Goal: Task Accomplishment & Management: Manage account settings

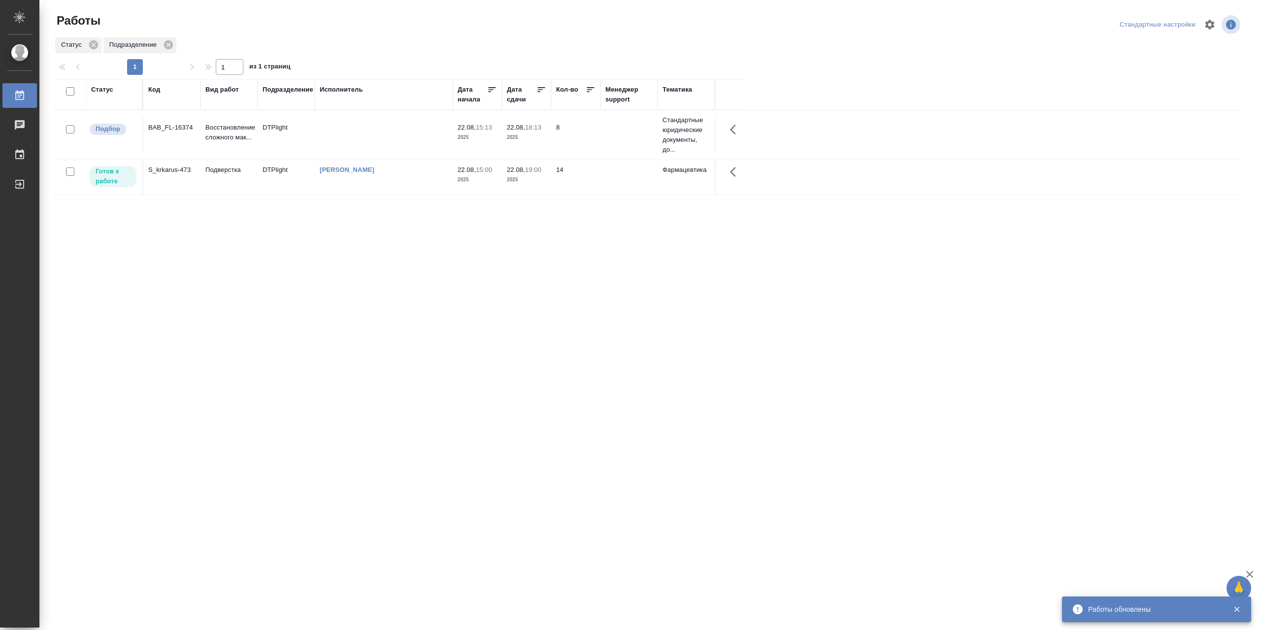
click at [399, 152] on td "[PERSON_NAME]" at bounding box center [384, 135] width 138 height 34
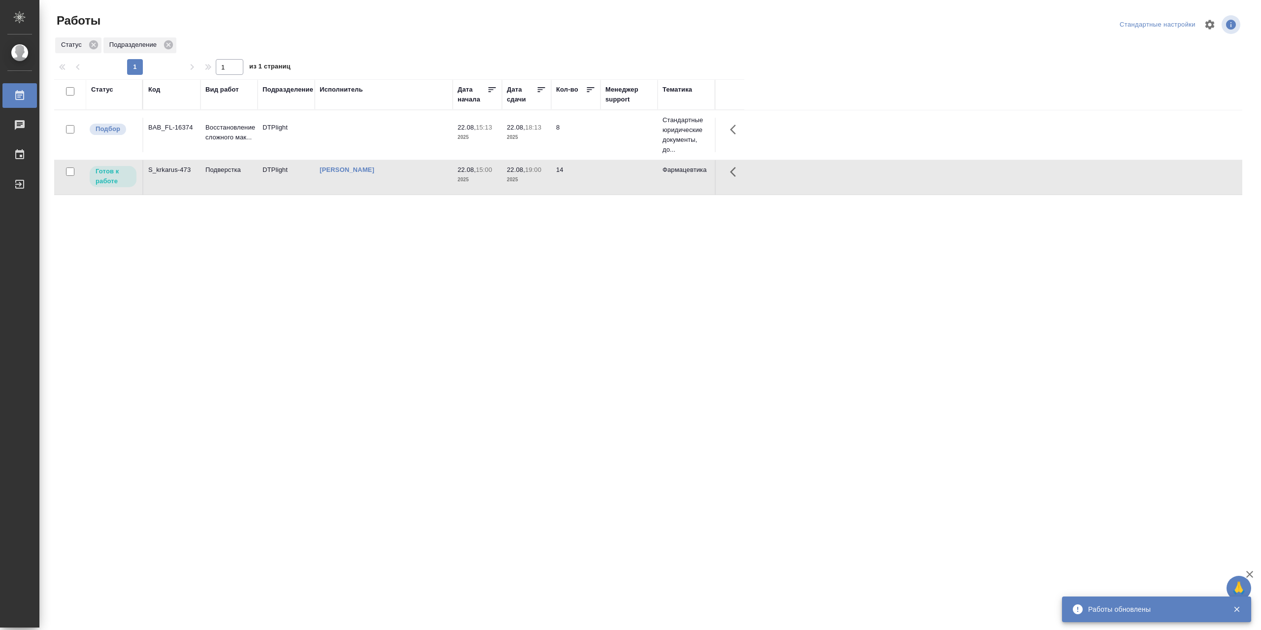
click at [399, 152] on td "[PERSON_NAME]" at bounding box center [384, 135] width 138 height 34
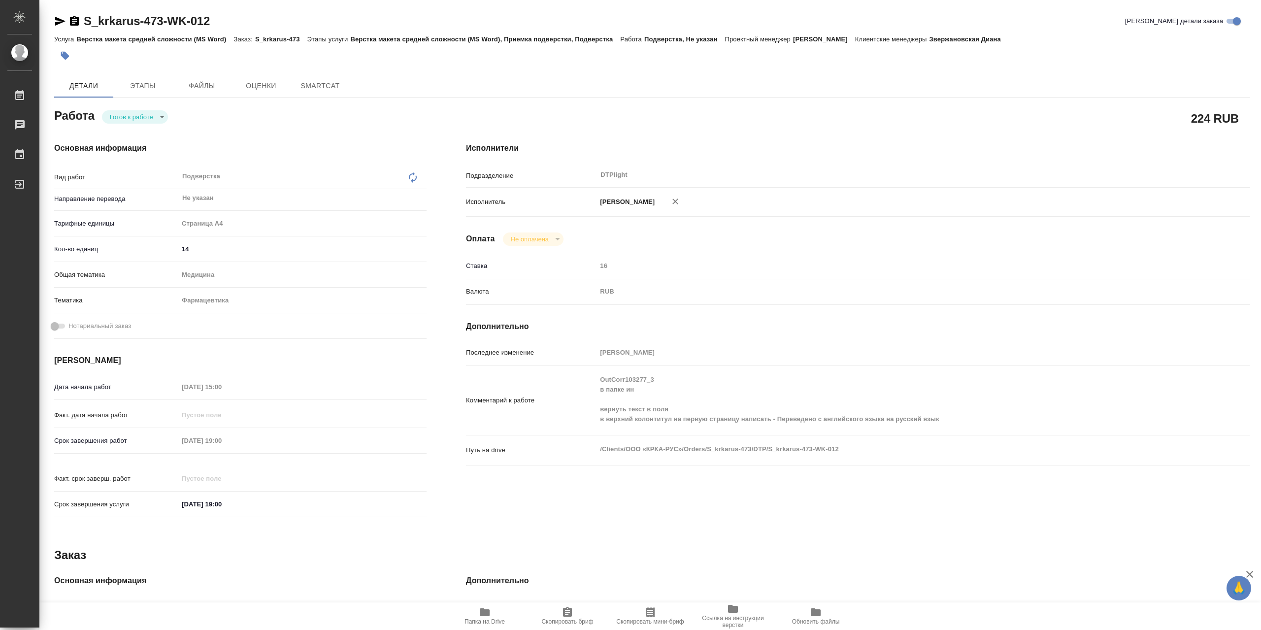
type textarea "x"
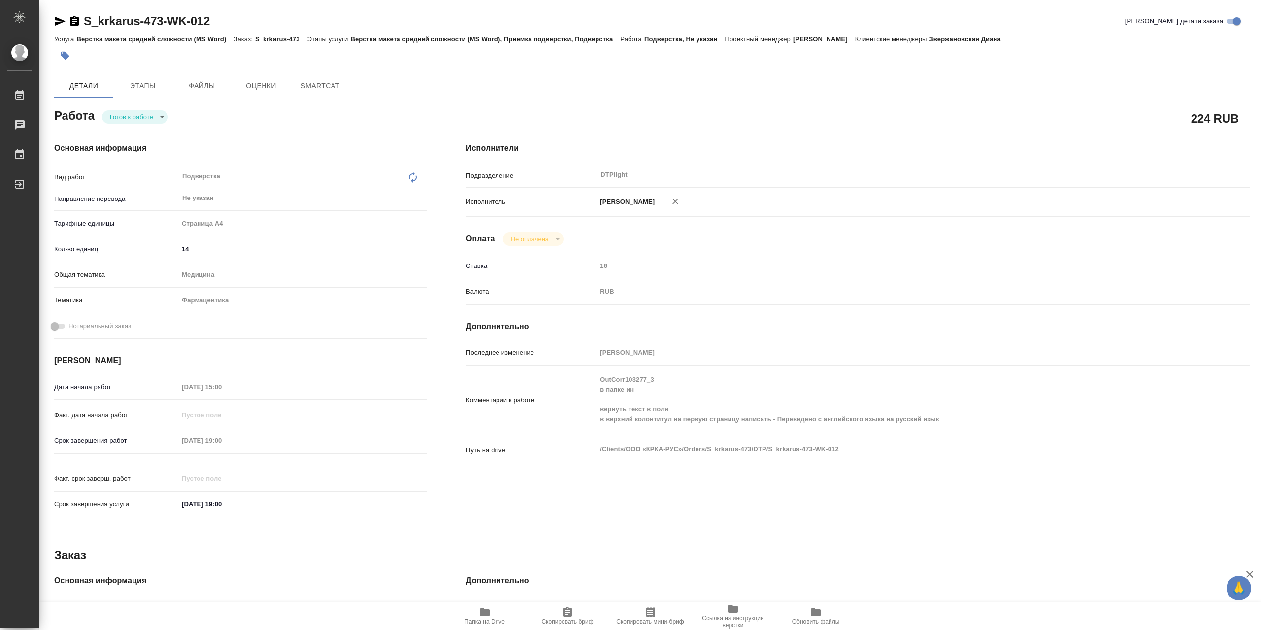
type textarea "x"
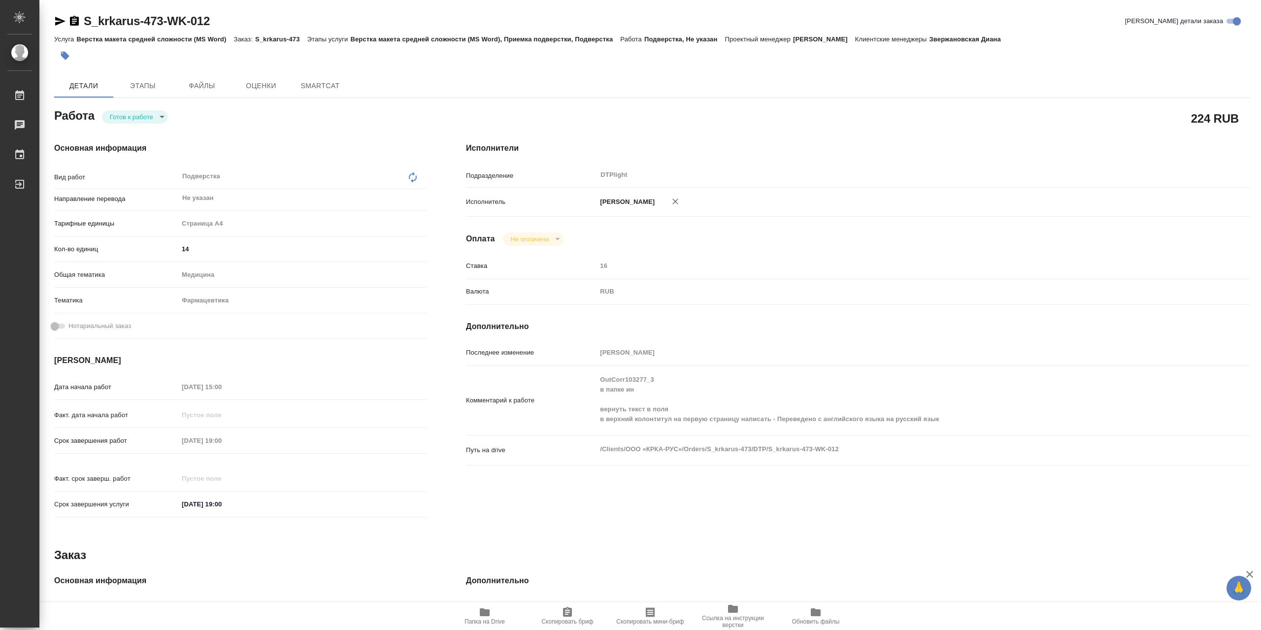
type textarea "x"
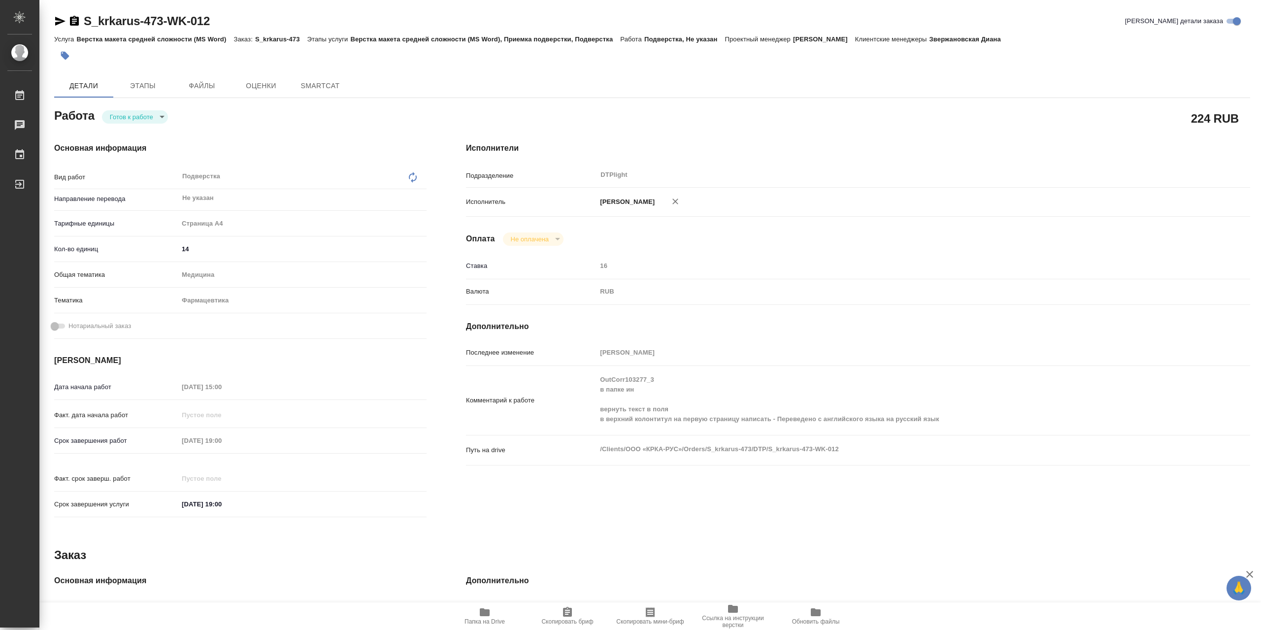
type textarea "x"
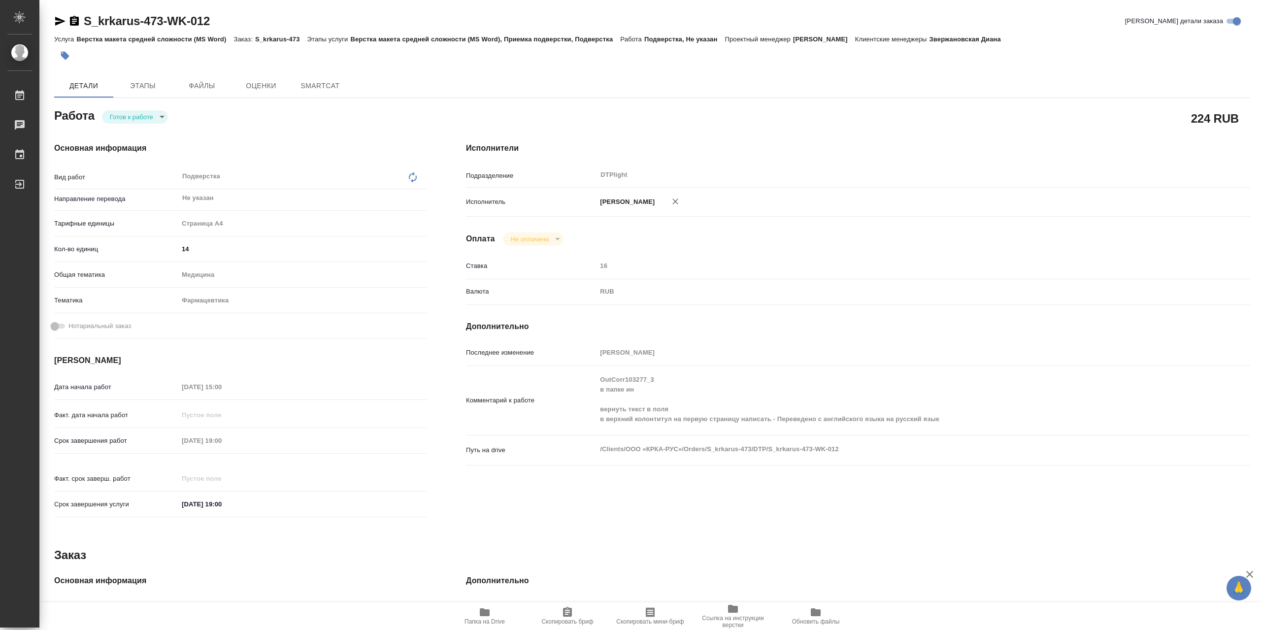
click at [140, 121] on body "🙏 .cls-1 fill:#fff; AWATERA Сархатов [PERSON_NAME] Работы Чаты График Выйти S_k…" at bounding box center [630, 315] width 1261 height 630
drag, startPoint x: 141, startPoint y: 121, endPoint x: 326, endPoint y: 183, distance: 195.0
click at [141, 121] on button "В работе" at bounding box center [126, 119] width 33 height 11
type textarea "x"
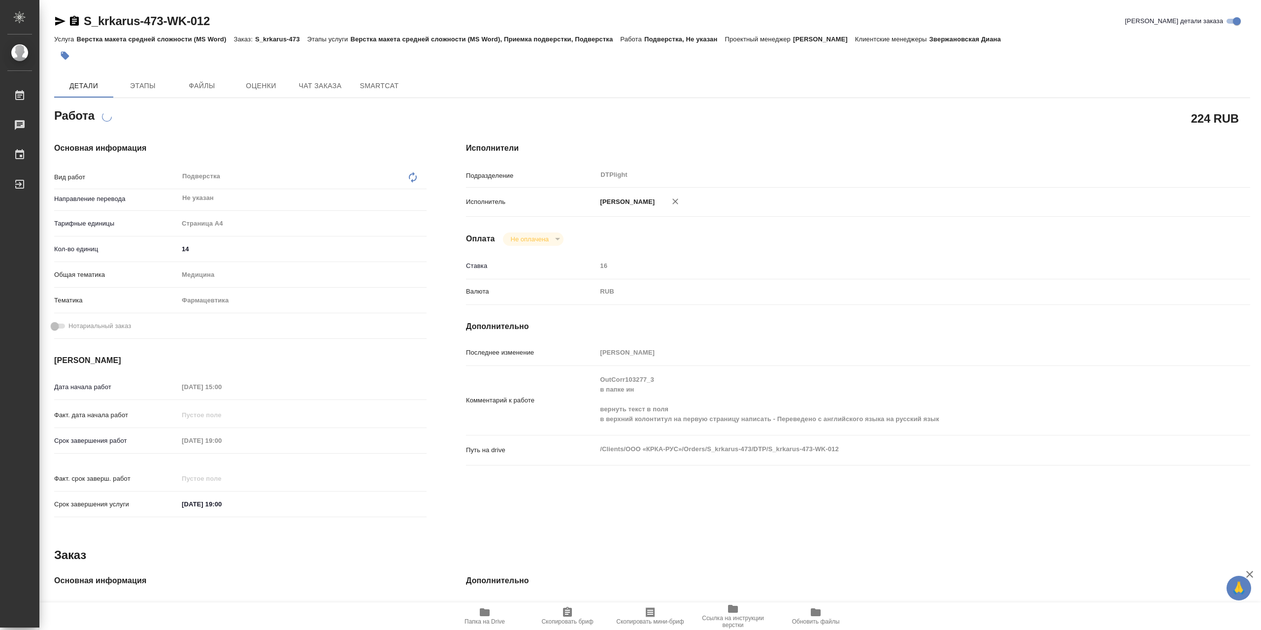
type textarea "x"
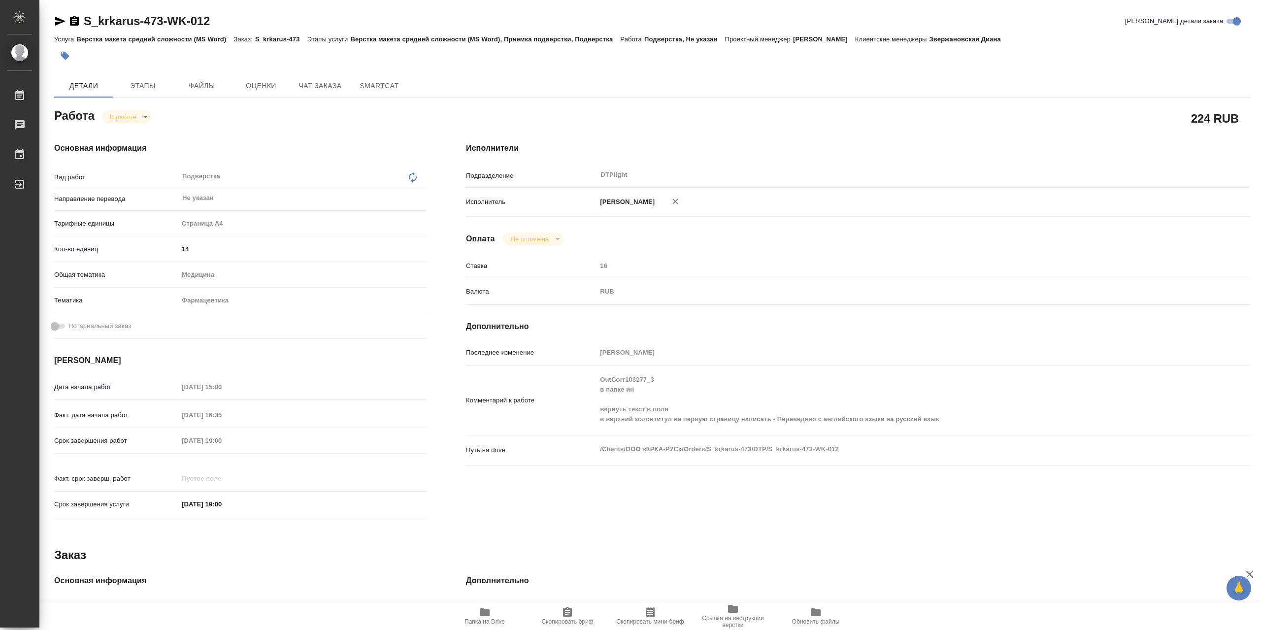
type textarea "x"
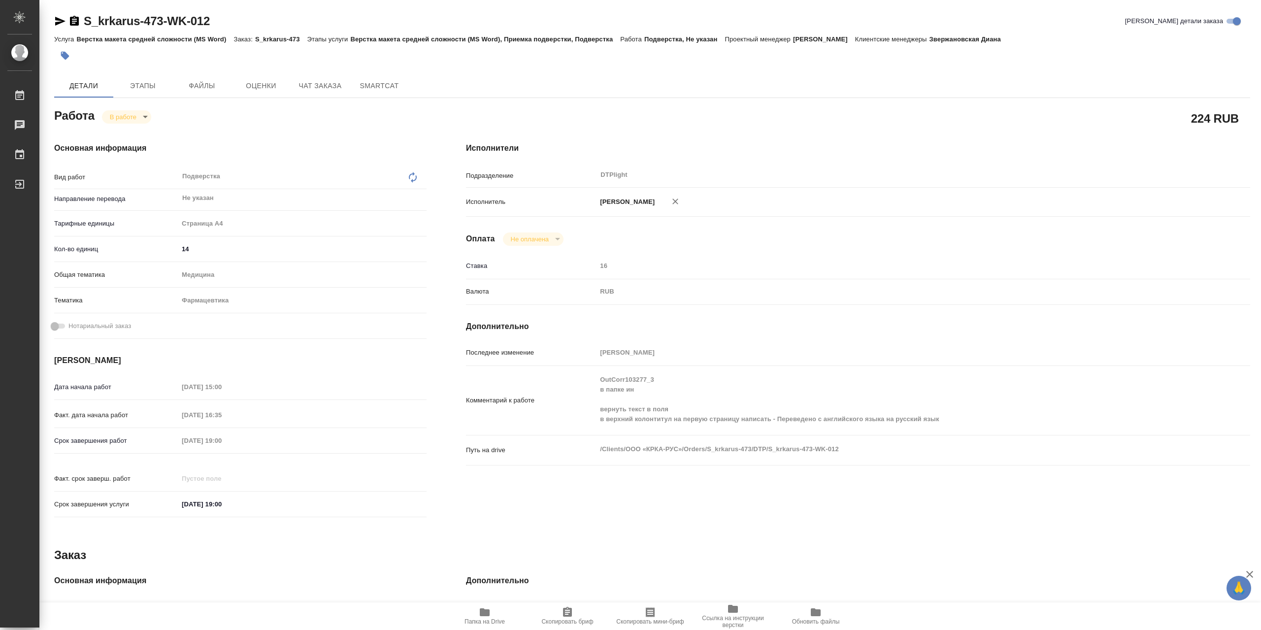
type textarea "x"
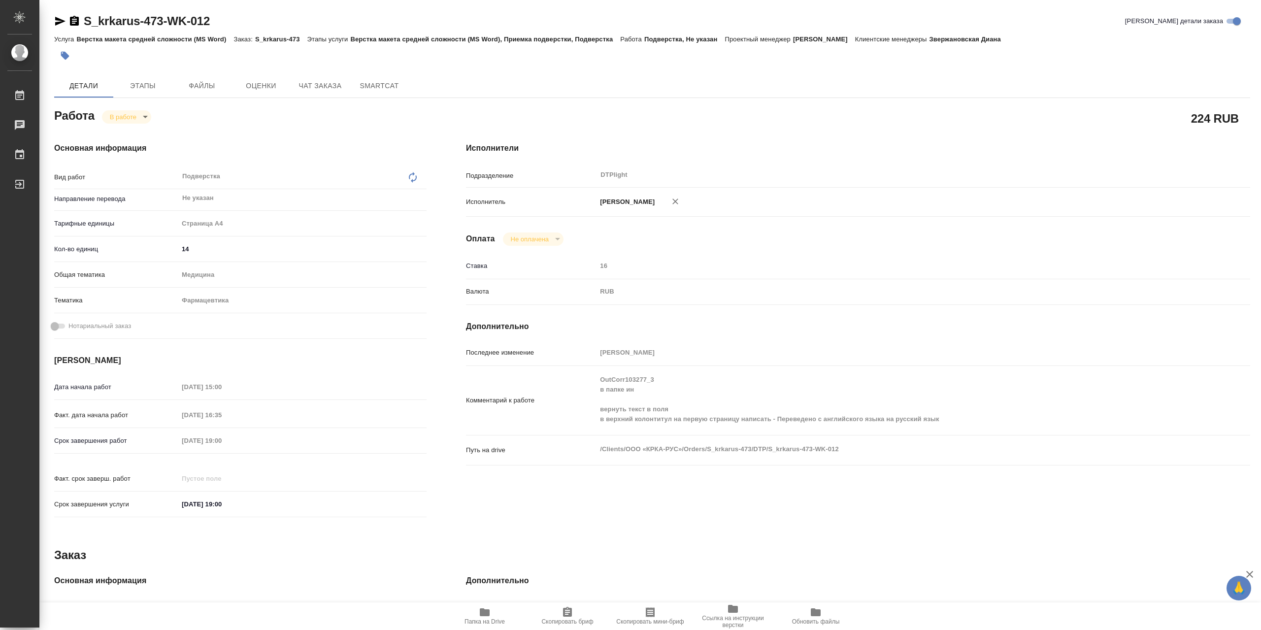
type textarea "x"
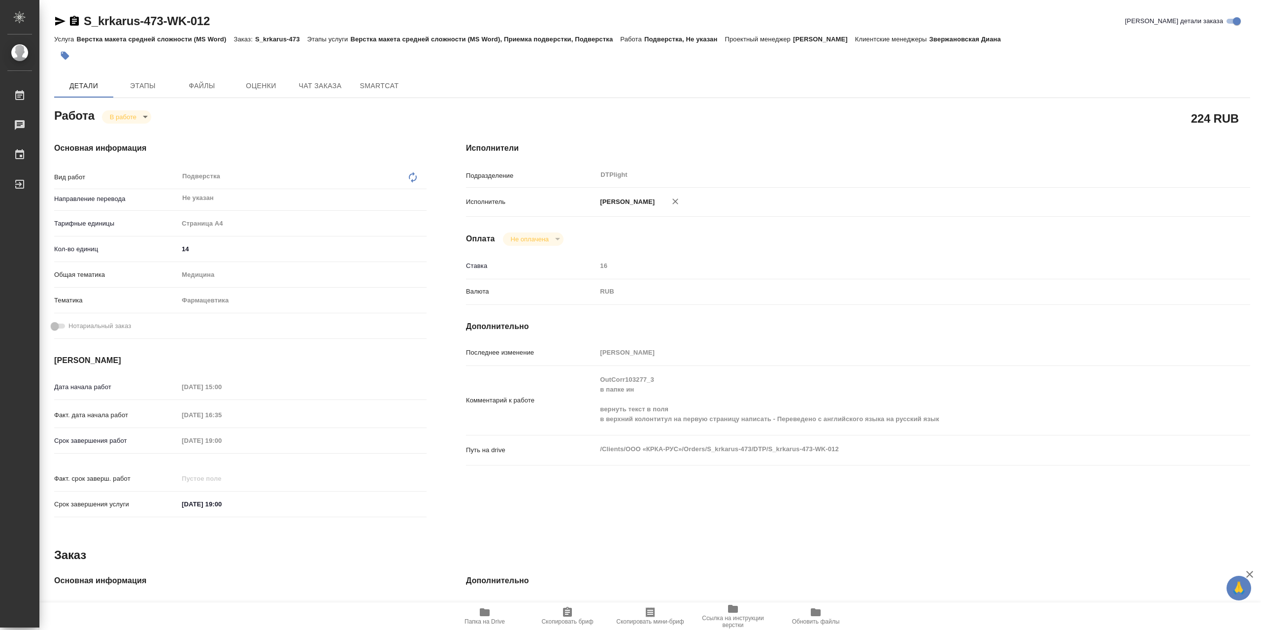
type textarea "x"
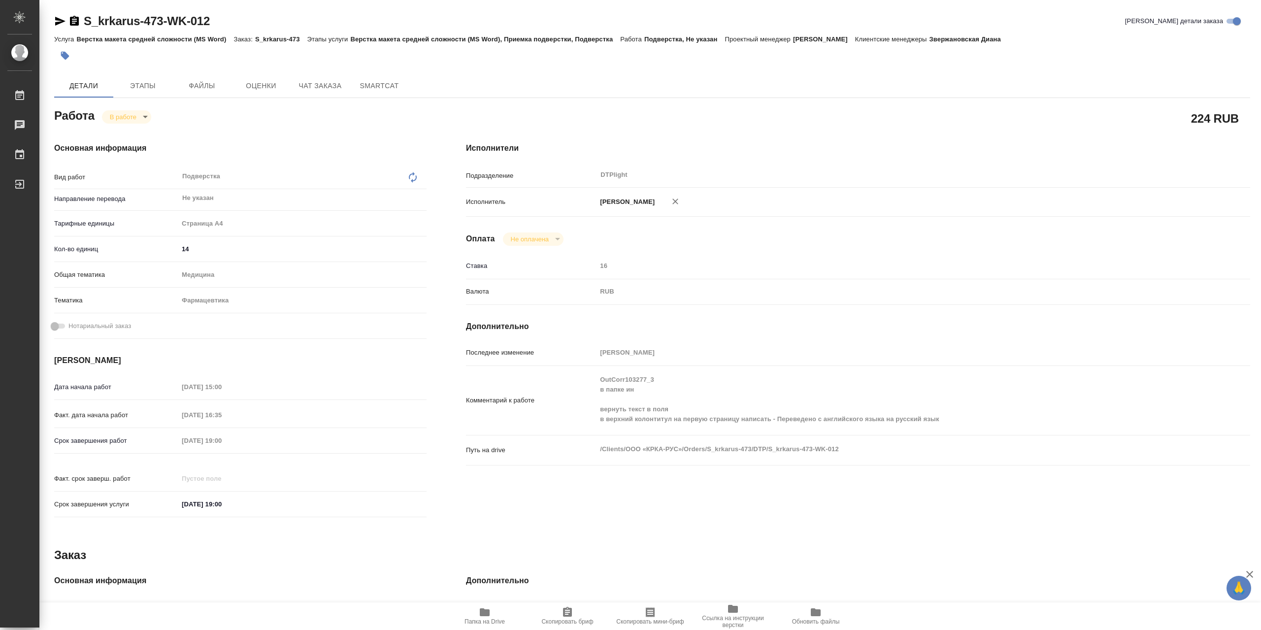
type textarea "x"
click at [498, 616] on span "Папка на Drive" at bounding box center [484, 615] width 71 height 19
click at [504, 610] on span "Папка на Drive" at bounding box center [484, 615] width 71 height 19
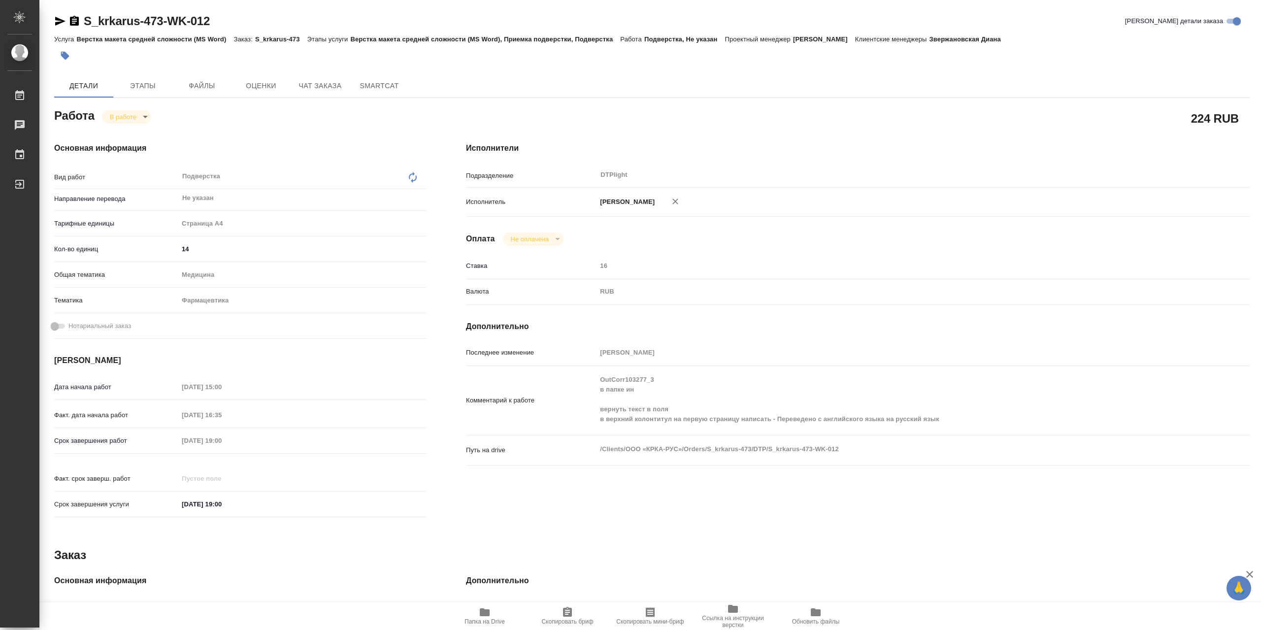
type textarea "x"
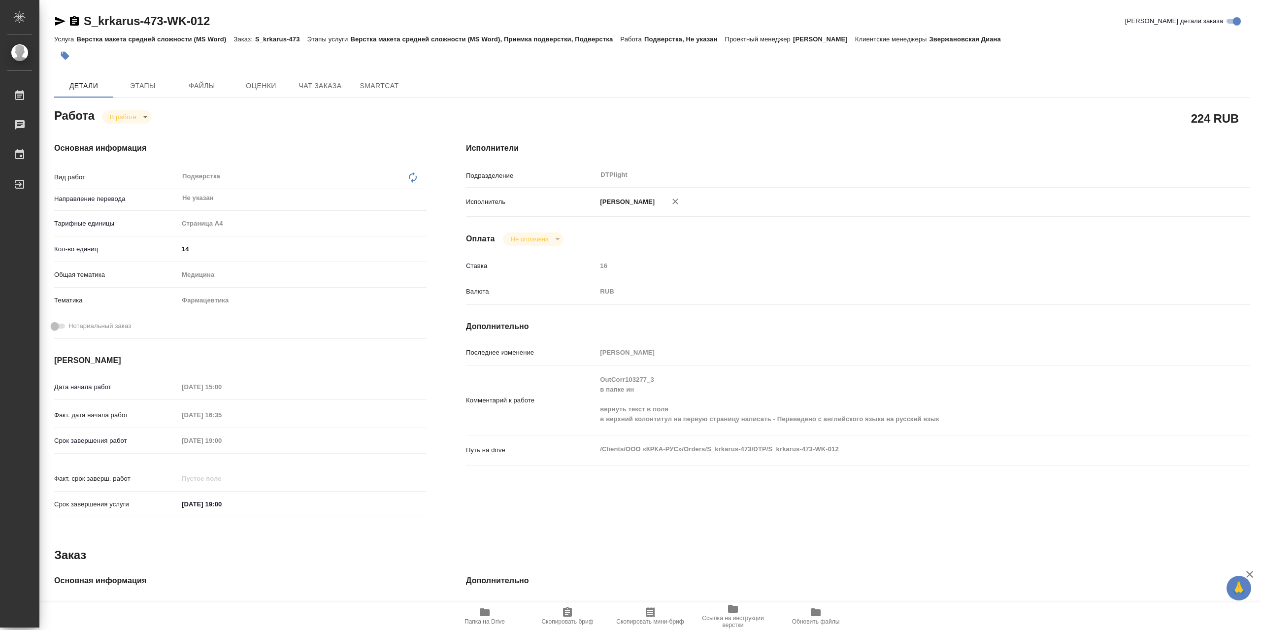
type textarea "x"
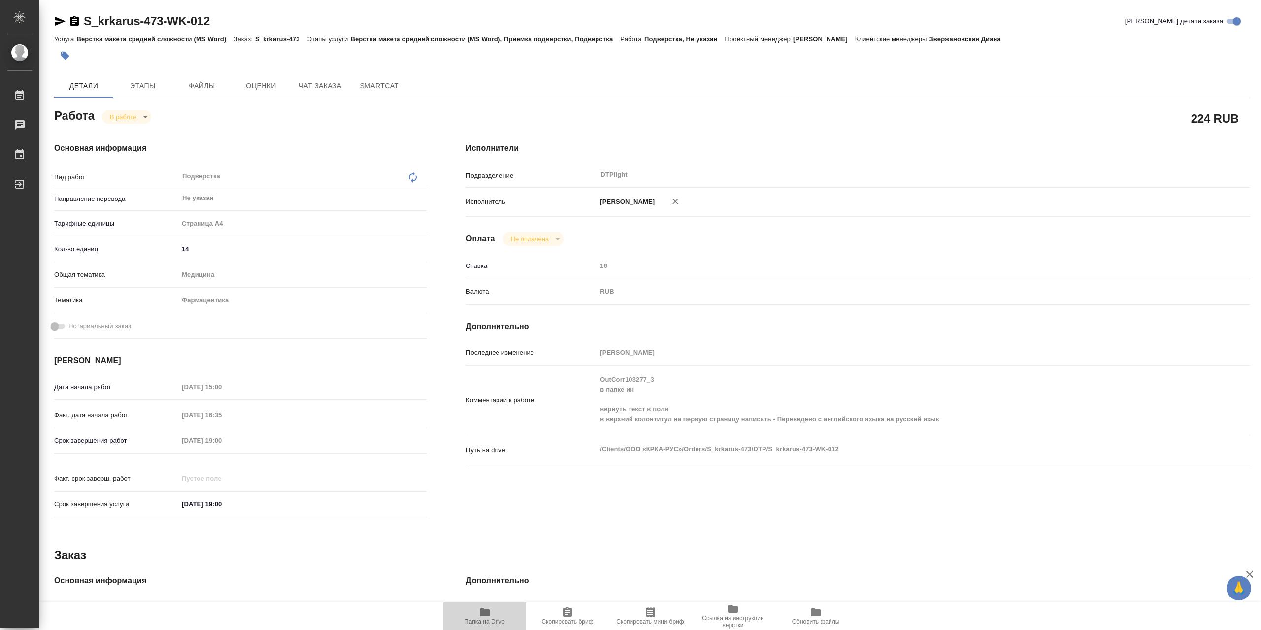
click at [488, 613] on icon "button" at bounding box center [485, 612] width 10 height 8
click at [123, 118] on body "🙏 .cls-1 fill:#fff; AWATERA Сархатов Руслан Работы 0 Чаты График Выйти S_krkaru…" at bounding box center [630, 315] width 1261 height 630
click at [150, 134] on li "Выполнен" at bounding box center [134, 136] width 65 height 17
